Goal: Task Accomplishment & Management: Complete application form

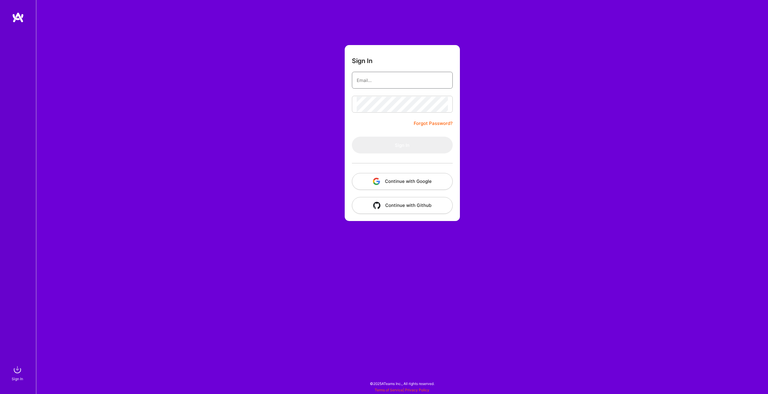
type input "[EMAIL_ADDRESS][DOMAIN_NAME]"
click at [406, 141] on button "Sign In" at bounding box center [402, 145] width 101 height 17
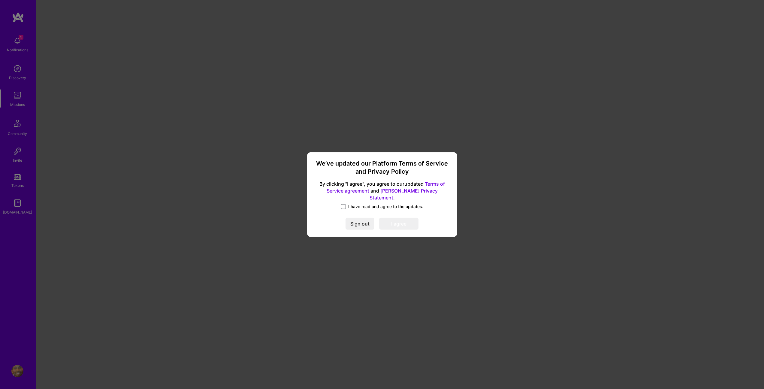
click at [357, 204] on span "I have read and agree to the updates." at bounding box center [385, 207] width 75 height 6
click at [0, 0] on input "I have read and agree to the updates." at bounding box center [0, 0] width 0 height 0
click at [390, 218] on button "I agree" at bounding box center [398, 224] width 39 height 12
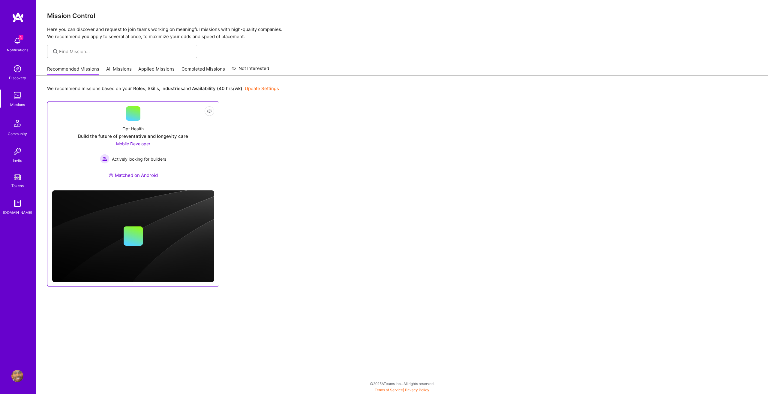
click at [126, 124] on div "Opt Health Build the future of preventative and longevity care Mobile Developer…" at bounding box center [133, 153] width 162 height 65
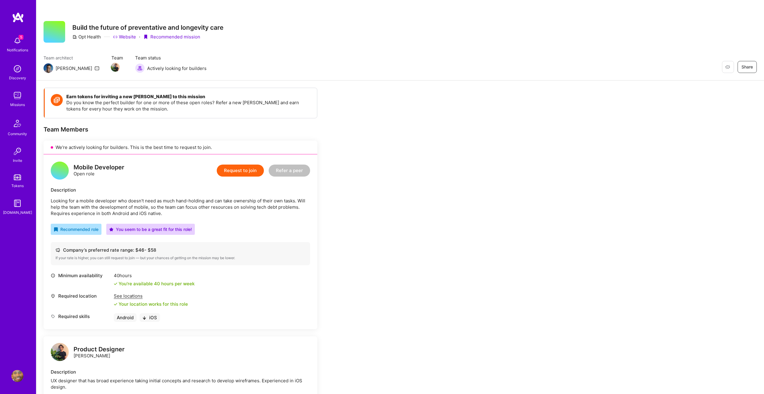
scroll to position [0, 0]
click at [234, 168] on button "Request to join" at bounding box center [240, 170] width 47 height 12
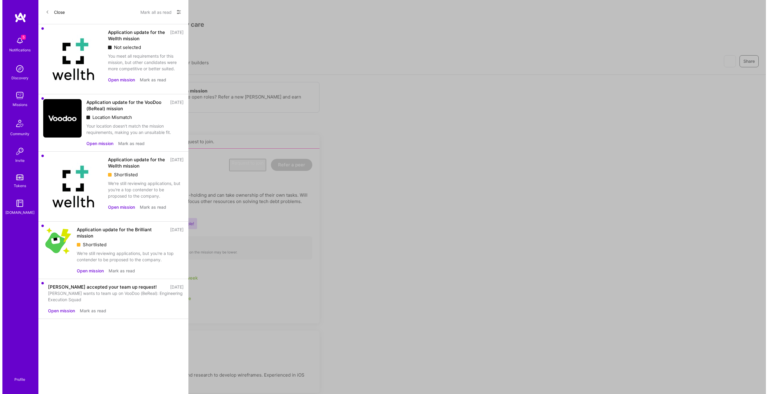
scroll to position [144, 0]
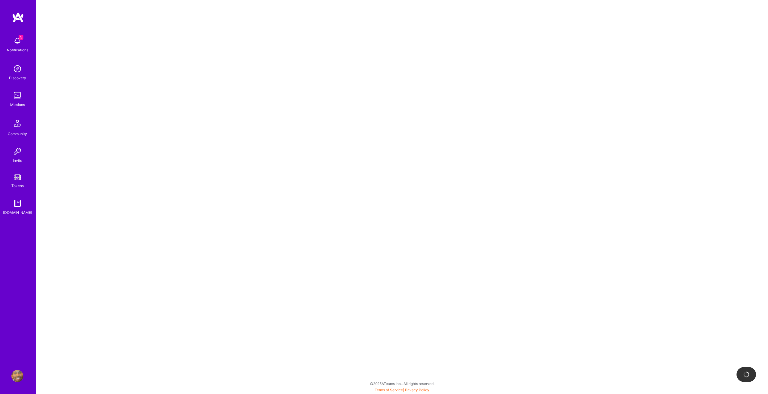
select select "BR"
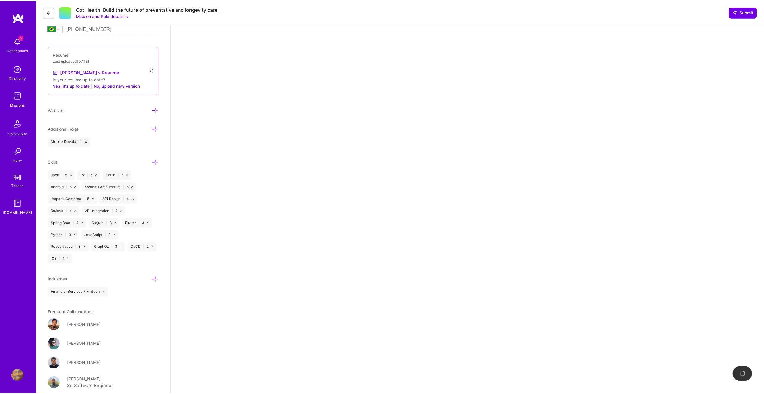
scroll to position [0, 0]
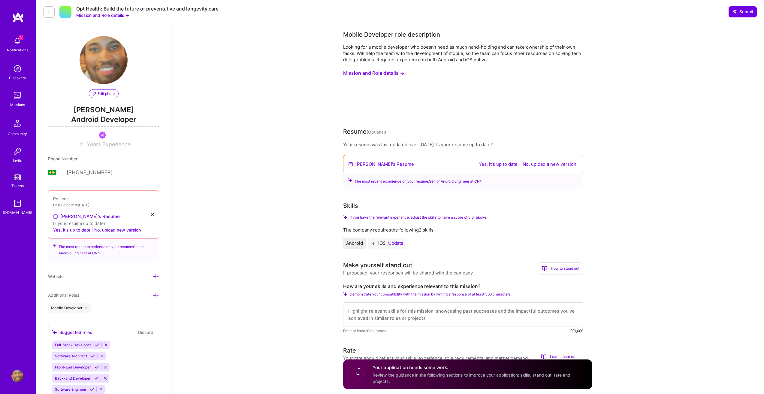
click at [506, 161] on button "Yes, it's up to date" at bounding box center [498, 164] width 42 height 7
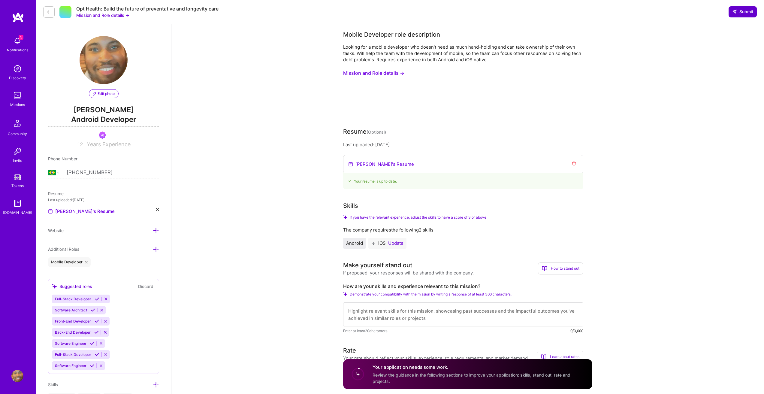
click at [738, 13] on span "Submit" at bounding box center [742, 12] width 21 height 6
click at [413, 322] on textarea at bounding box center [463, 314] width 240 height 24
click at [396, 297] on div "How are your skills and experience relevant to this mission? Demonstrate your c…" at bounding box center [463, 308] width 240 height 51
click at [396, 295] on span "Demonstrate your compatibility with the mission by writing a response of at lea…" at bounding box center [431, 294] width 162 height 5
click at [484, 310] on textarea at bounding box center [463, 314] width 240 height 24
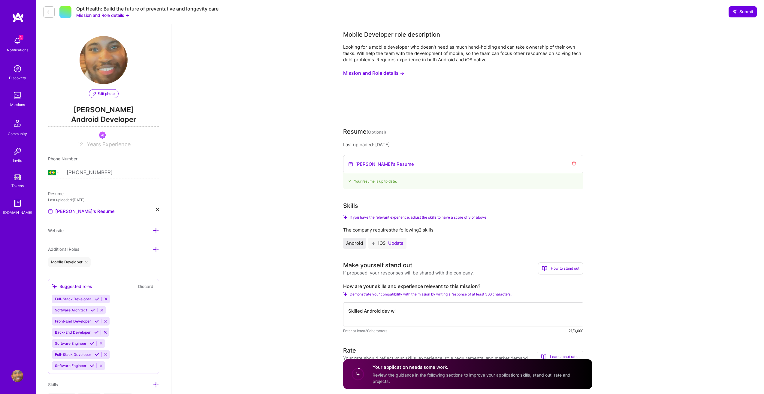
type textarea "Skilled Android dev wit"
